Goal: Transaction & Acquisition: Purchase product/service

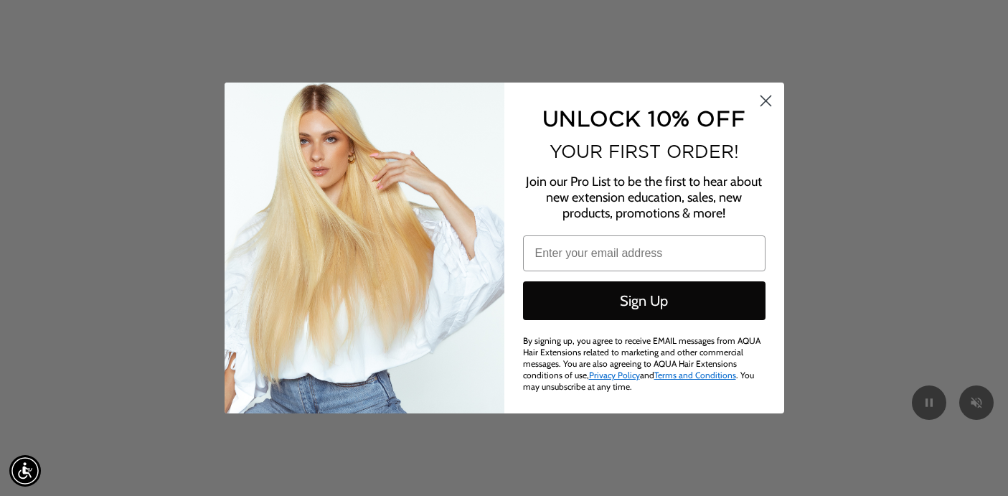
scroll to position [0, 906]
click at [767, 106] on circle "Close dialog" at bounding box center [765, 101] width 24 height 24
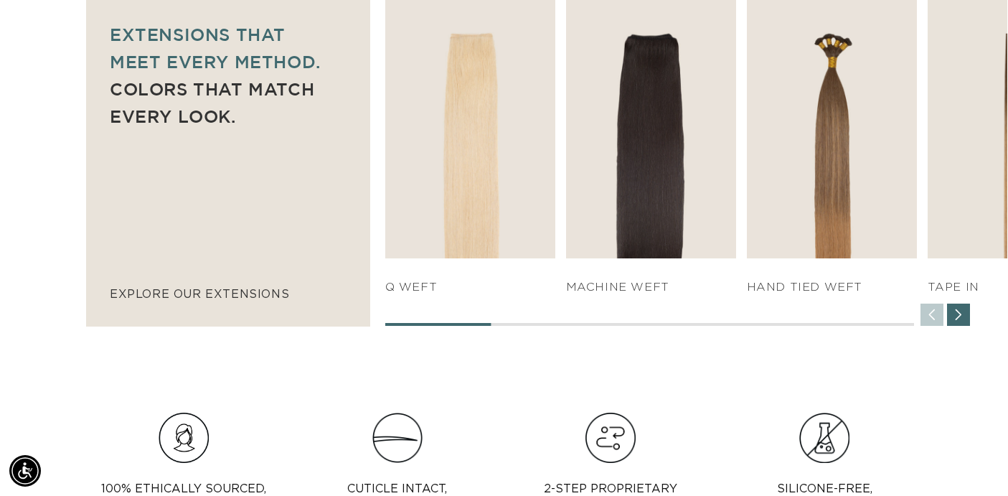
scroll to position [0, 0]
click at [961, 318] on div "Next slide" at bounding box center [958, 314] width 23 height 23
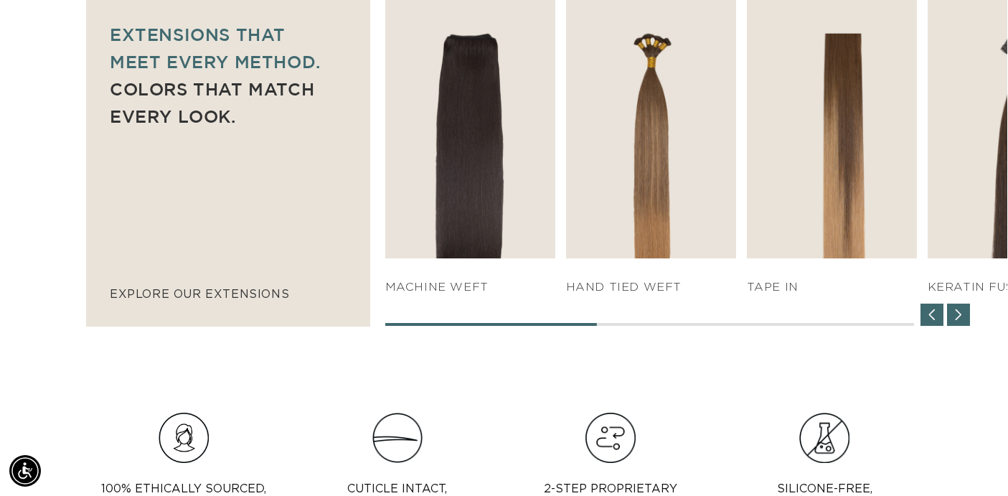
click at [961, 318] on div "Next slide" at bounding box center [958, 314] width 23 height 23
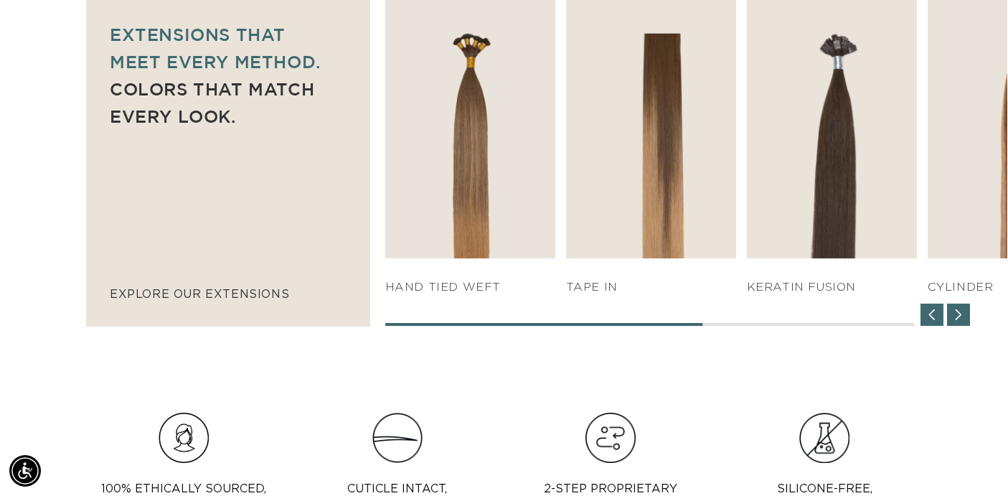
click at [961, 318] on div "Next slide" at bounding box center [958, 314] width 23 height 23
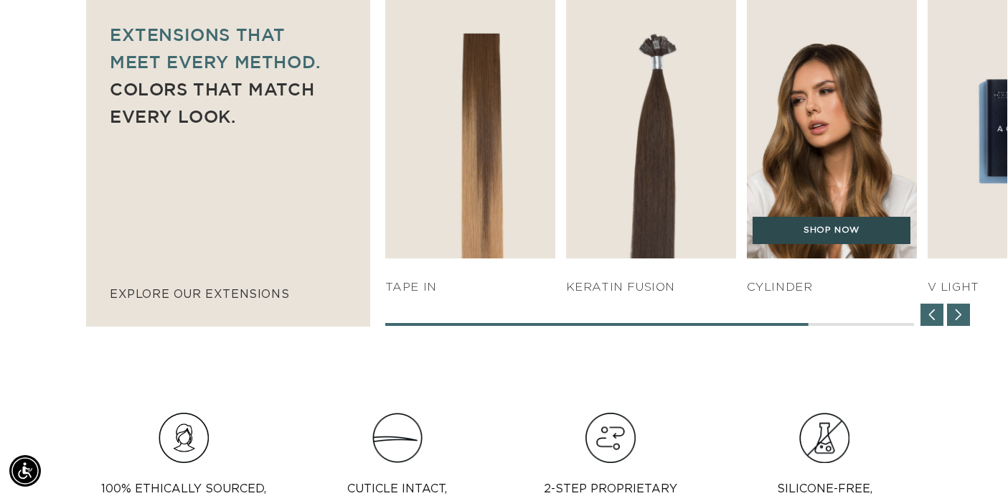
click at [839, 229] on link "SHOP NOW" at bounding box center [832, 230] width 158 height 27
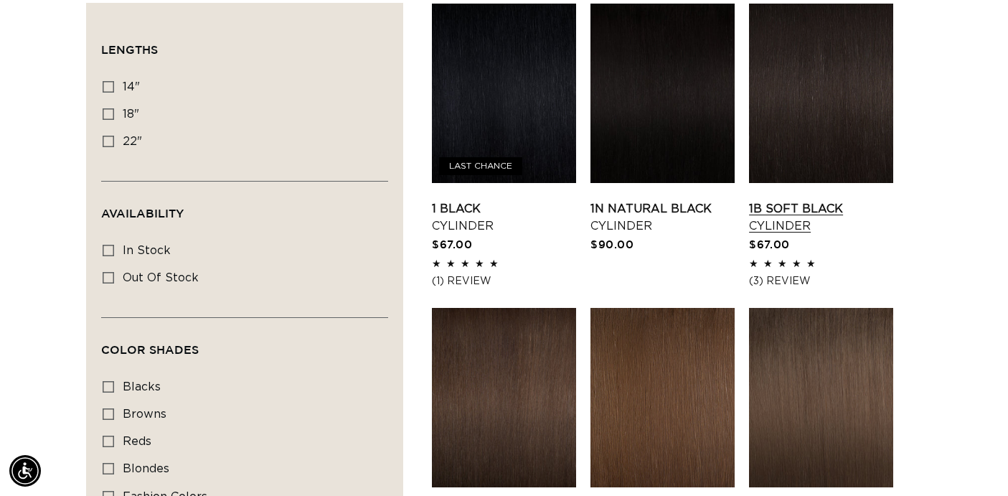
click at [791, 207] on link "1B Soft Black Cylinder" at bounding box center [821, 217] width 144 height 34
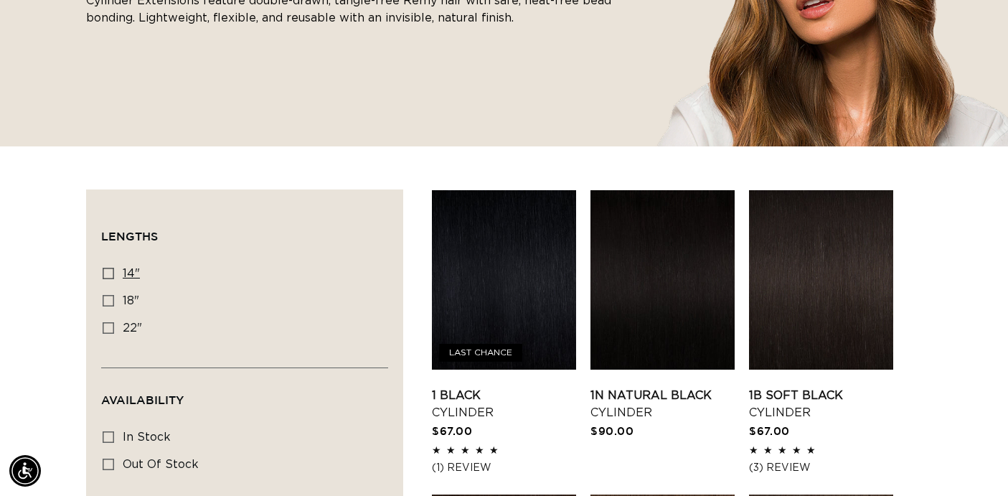
click at [105, 269] on icon at bounding box center [108, 273] width 11 height 11
click at [105, 269] on input "14" 14" (20 products)" at bounding box center [108, 273] width 11 height 11
checkbox input "true"
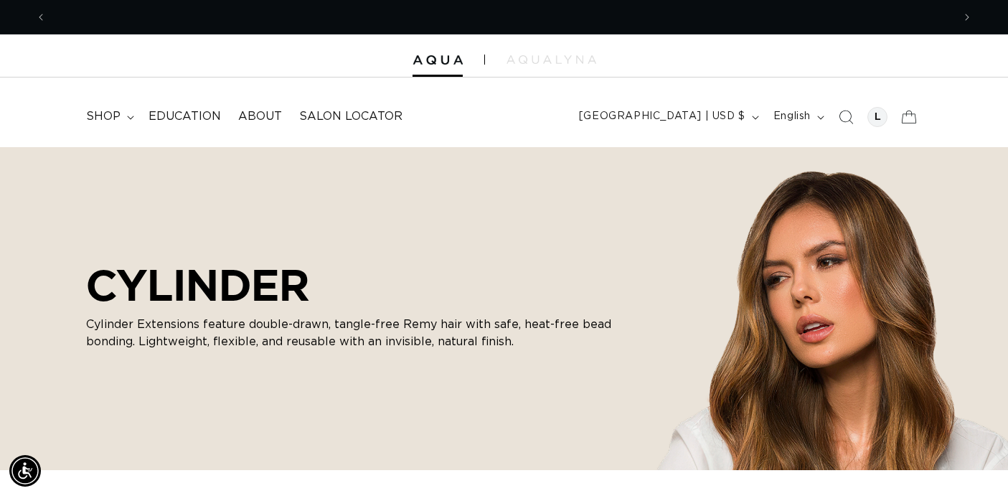
scroll to position [0, 906]
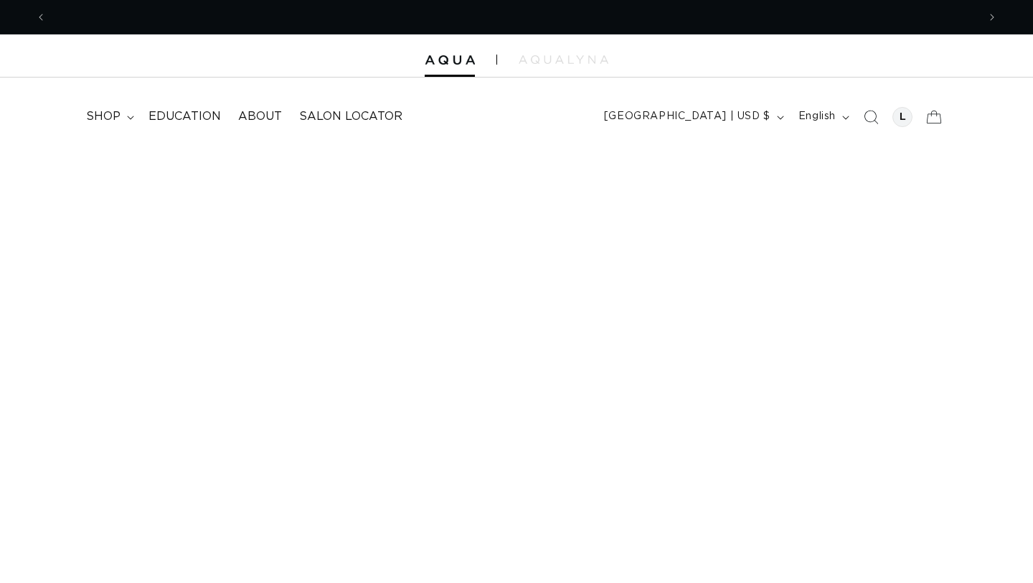
scroll to position [858, 0]
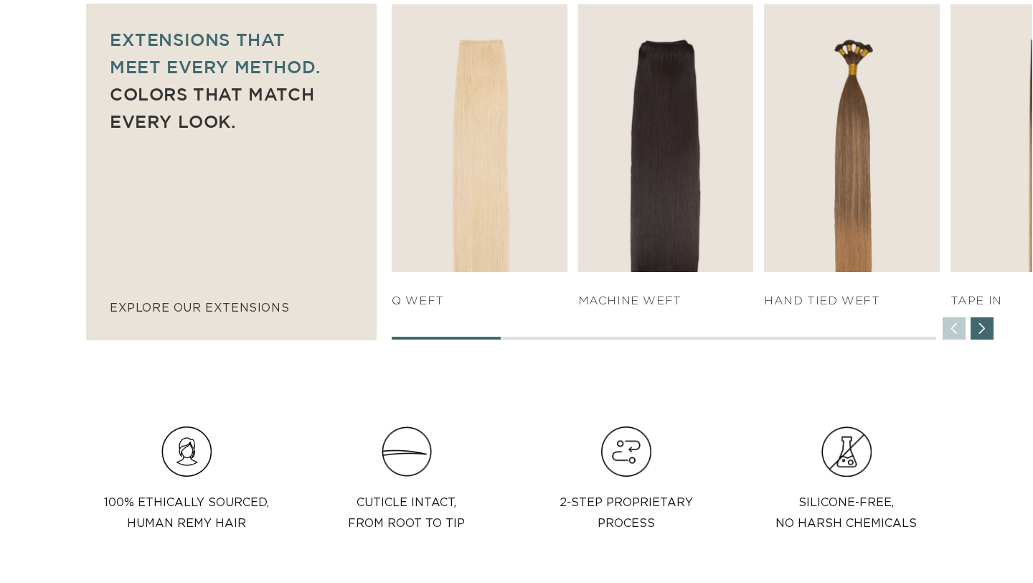
click at [988, 328] on div "Next slide" at bounding box center [982, 328] width 23 height 23
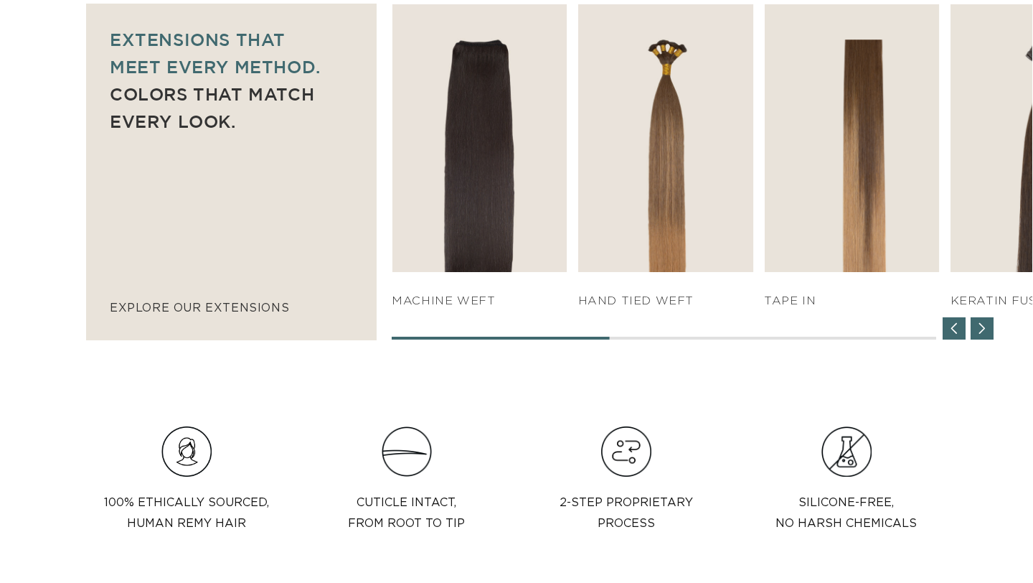
scroll to position [0, 0]
click at [988, 328] on div "Next slide" at bounding box center [982, 328] width 23 height 23
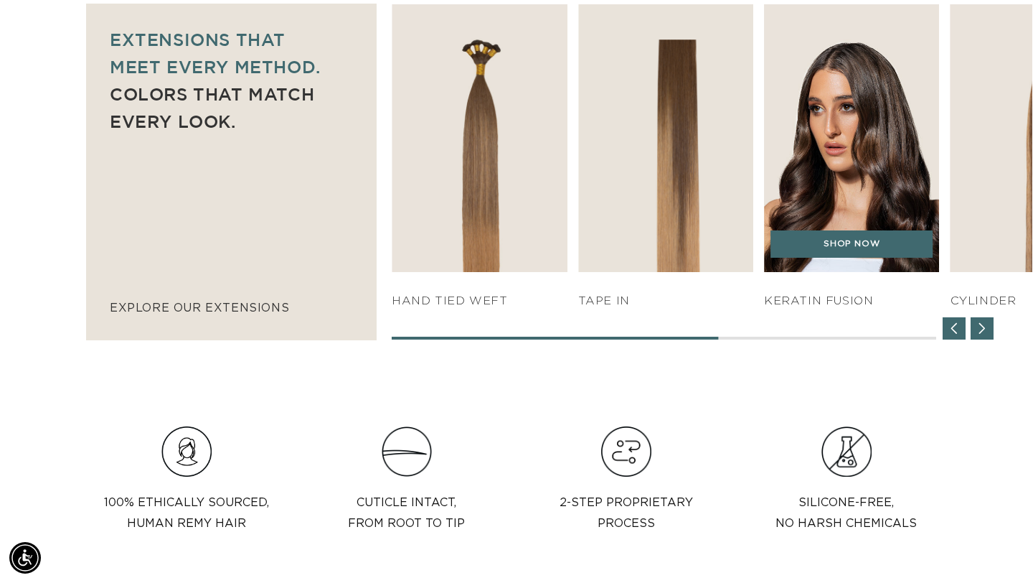
scroll to position [0, 1862]
click at [797, 197] on img "5 / 7" at bounding box center [852, 138] width 184 height 281
click at [829, 249] on link "SHOP NOW" at bounding box center [852, 243] width 162 height 27
